Goal: Navigation & Orientation: Find specific page/section

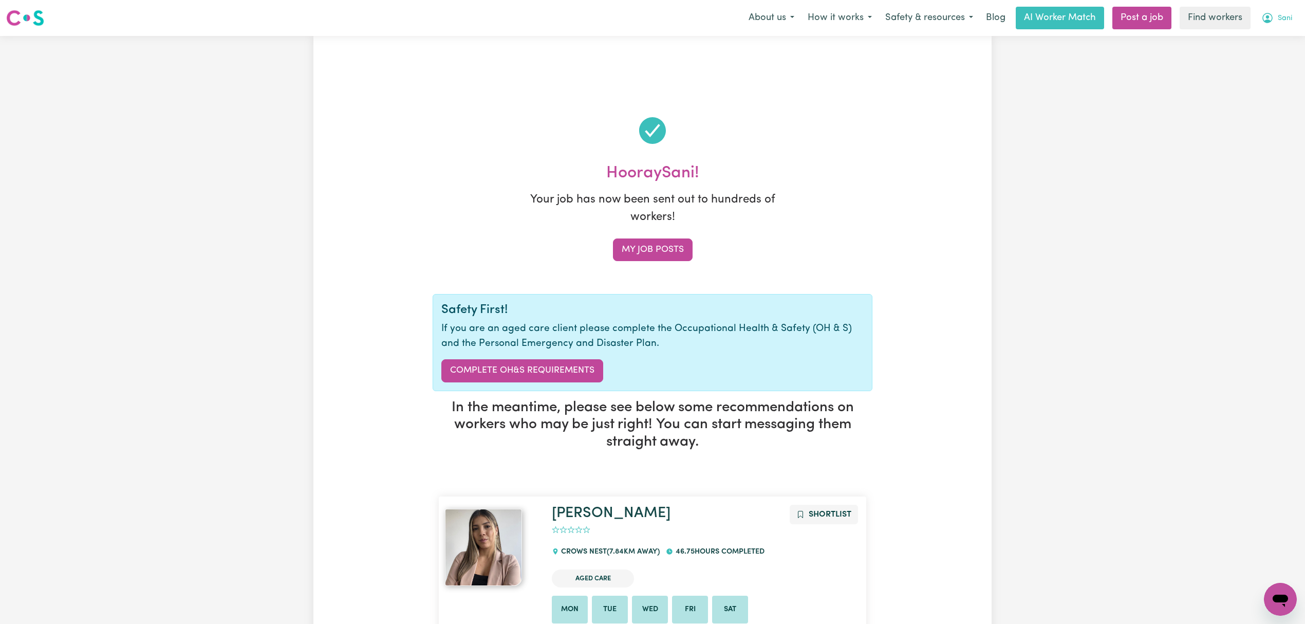
drag, startPoint x: 1283, startPoint y: 8, endPoint x: 1283, endPoint y: 27, distance: 18.5
click at [1283, 8] on button "Sani" at bounding box center [1277, 18] width 44 height 22
click at [1256, 51] on link "Logout" at bounding box center [1257, 59] width 81 height 20
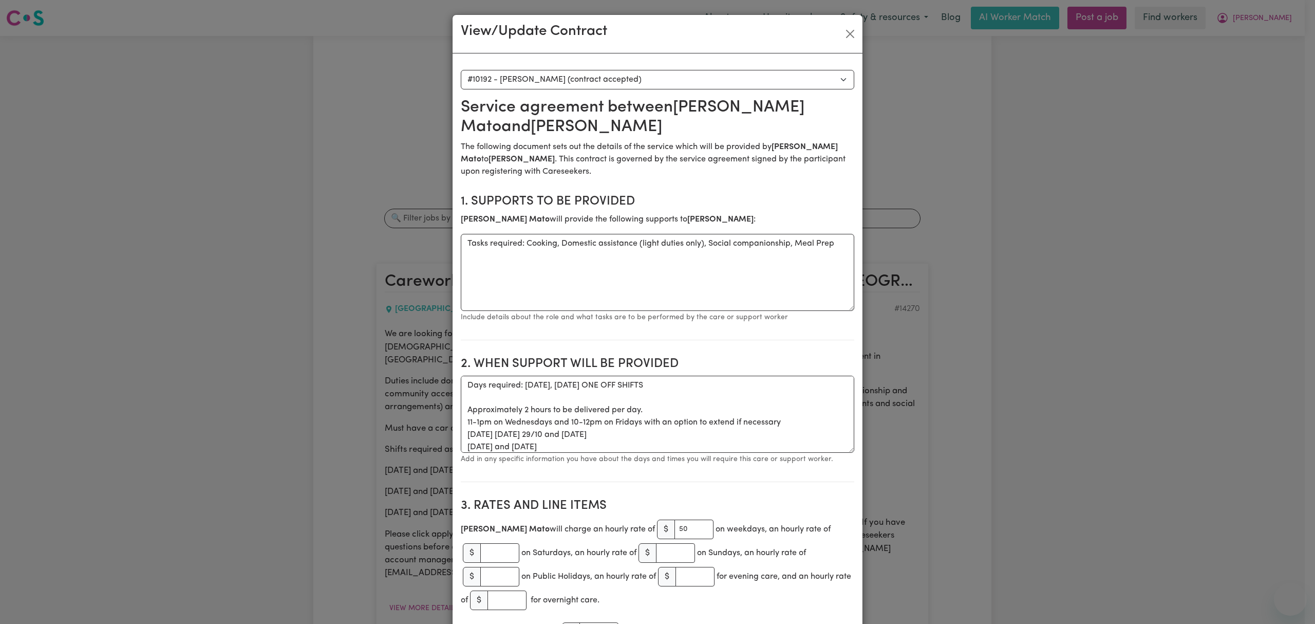
select select "9804"
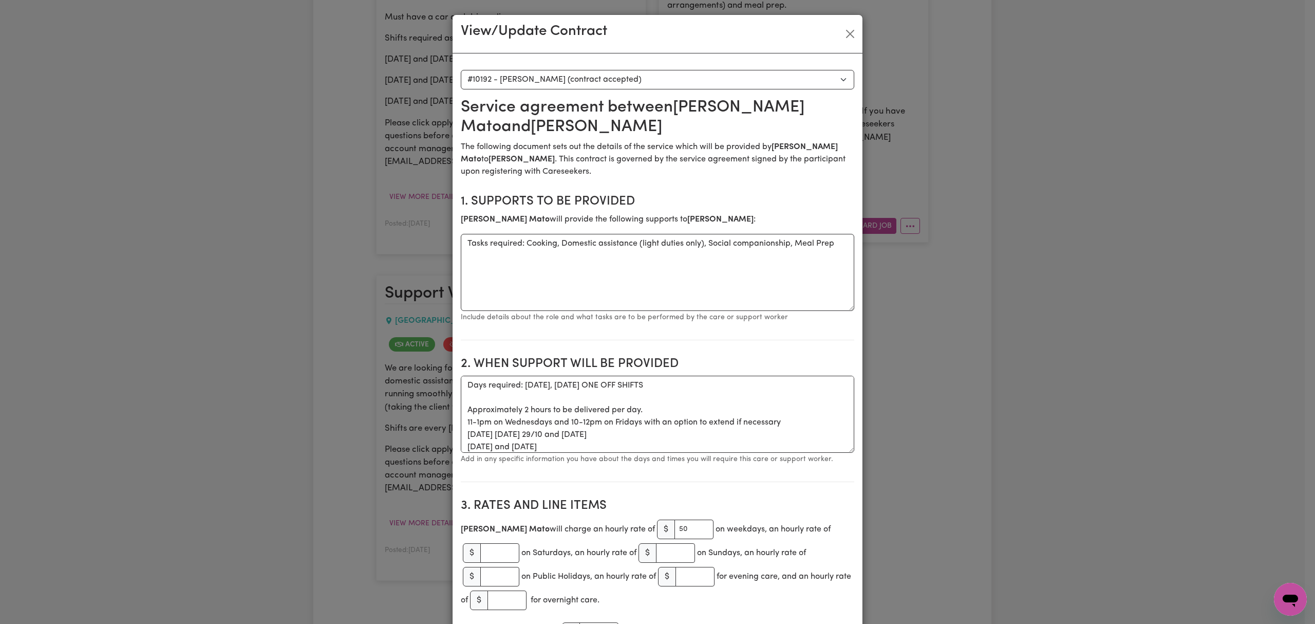
scroll to position [16, 0]
click at [842, 29] on button "Close" at bounding box center [850, 34] width 16 height 16
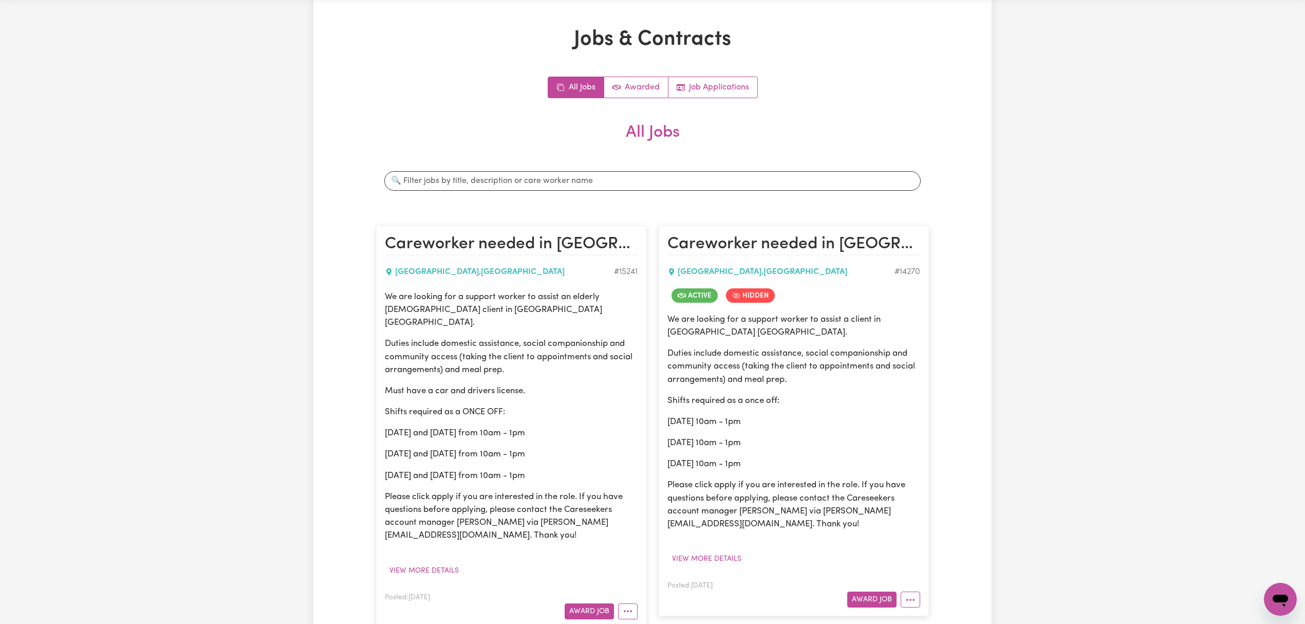
scroll to position [0, 0]
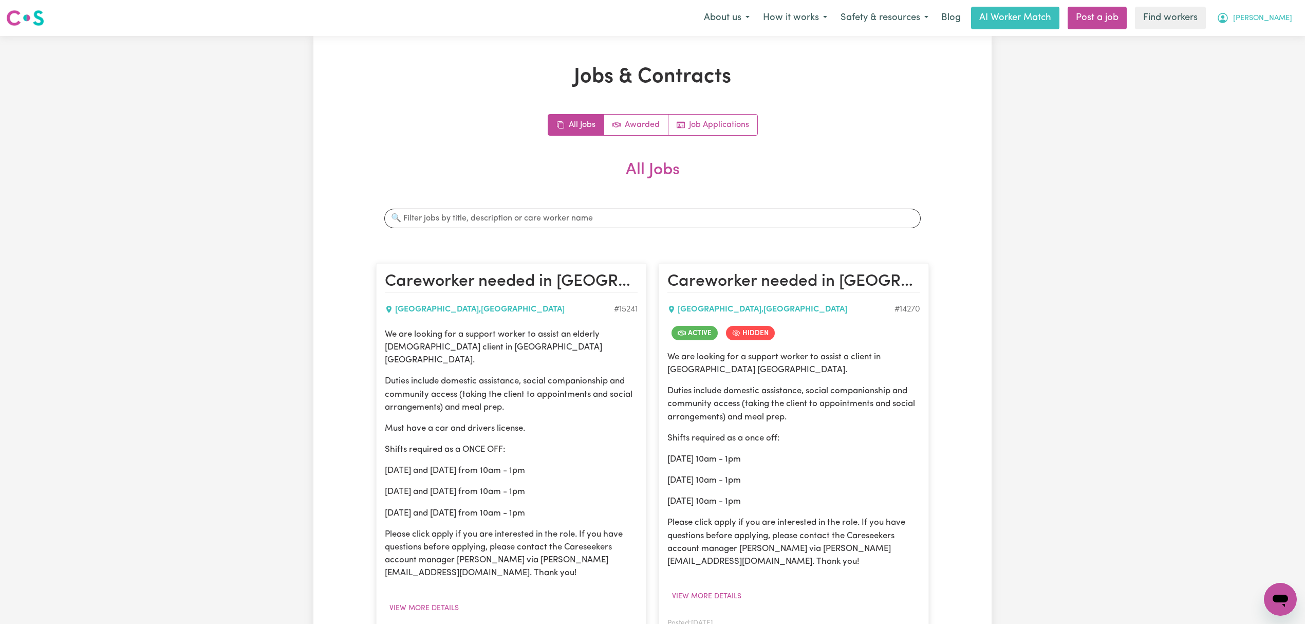
click at [1266, 23] on button "Harold" at bounding box center [1254, 18] width 89 height 22
click at [1269, 40] on link "My Dashboard" at bounding box center [1257, 40] width 81 height 20
